Goal: Find specific page/section: Find specific page/section

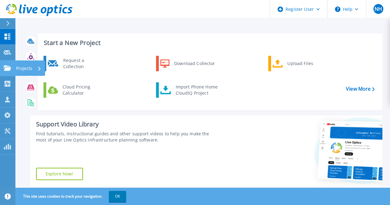
click at [8, 64] on link "Projects Projects" at bounding box center [7, 68] width 15 height 16
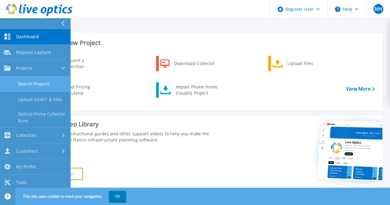
click at [38, 85] on link "Search Projects" at bounding box center [35, 84] width 70 height 16
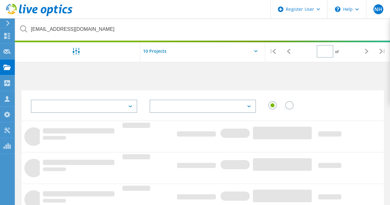
type input "1"
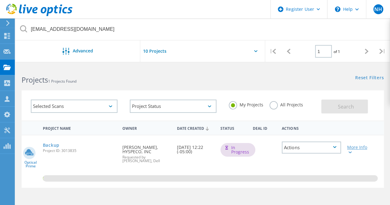
click at [349, 146] on div "More Info" at bounding box center [358, 149] width 23 height 9
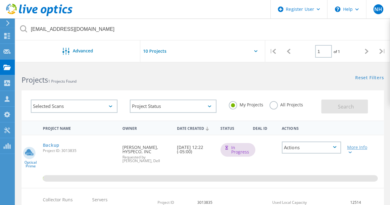
click at [350, 151] on div at bounding box center [349, 152] width 5 height 4
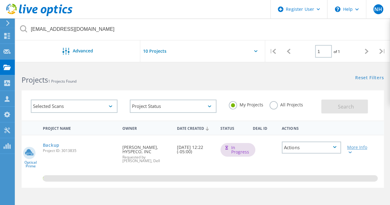
click at [353, 148] on div "More Info" at bounding box center [358, 149] width 23 height 9
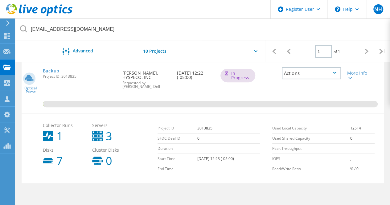
scroll to position [75, 0]
